Goal: Task Accomplishment & Management: Manage account settings

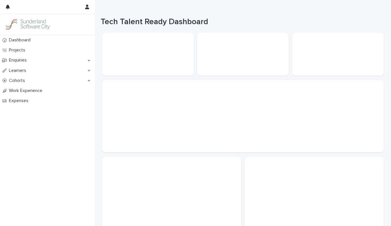
click at [36, 23] on img at bounding box center [28, 24] width 46 height 11
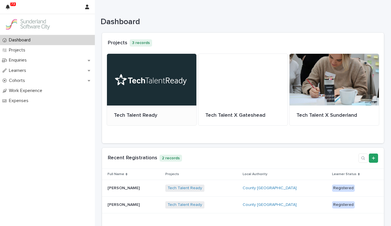
click at [144, 95] on div at bounding box center [151, 80] width 89 height 52
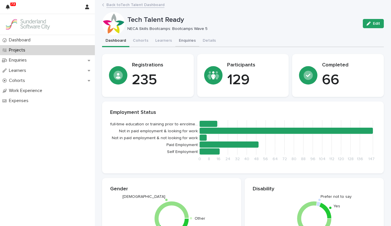
click at [179, 39] on button "Enquiries" at bounding box center [187, 41] width 24 height 12
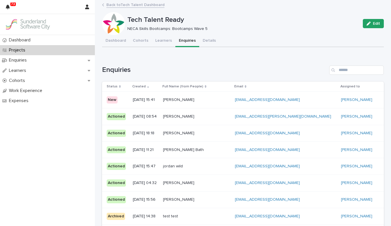
click at [230, 99] on p at bounding box center [196, 99] width 67 height 5
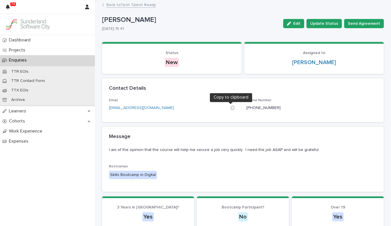
click at [231, 109] on icon "button" at bounding box center [233, 108] width 4 height 4
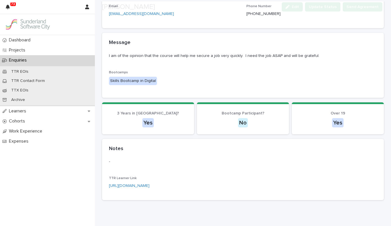
scroll to position [96, 0]
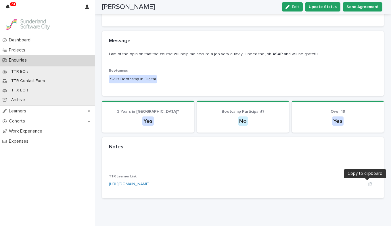
click at [368, 183] on icon "button" at bounding box center [370, 184] width 4 height 4
click at [319, 10] on button "Update Status" at bounding box center [322, 6] width 35 height 9
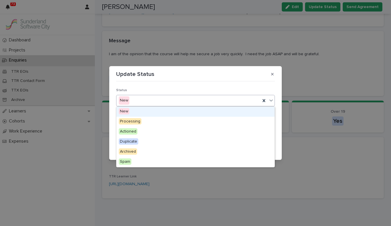
click at [269, 101] on icon at bounding box center [271, 100] width 6 height 6
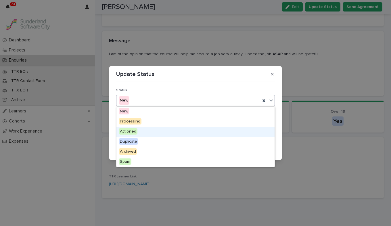
click at [224, 135] on div "Actioned" at bounding box center [195, 132] width 158 height 10
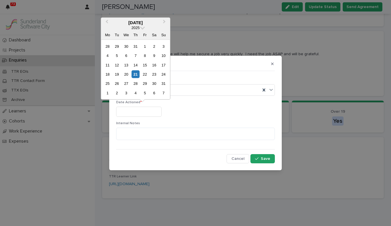
click at [161, 112] on input "text" at bounding box center [138, 112] width 45 height 10
click at [135, 74] on div "21" at bounding box center [136, 74] width 8 height 8
type input "*********"
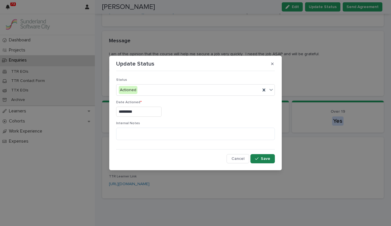
click at [258, 161] on button "Save" at bounding box center [262, 158] width 24 height 9
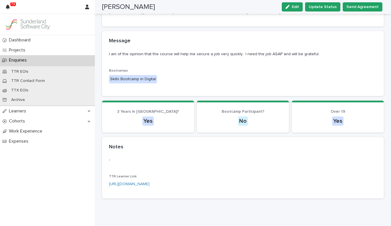
scroll to position [0, 0]
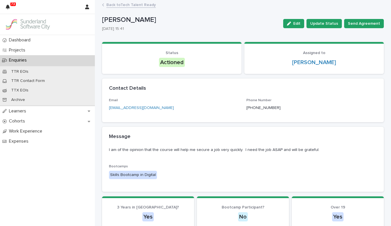
click at [116, 2] on link "Back to Tech Talent Ready" at bounding box center [130, 4] width 49 height 7
